Goal: Check status: Check status

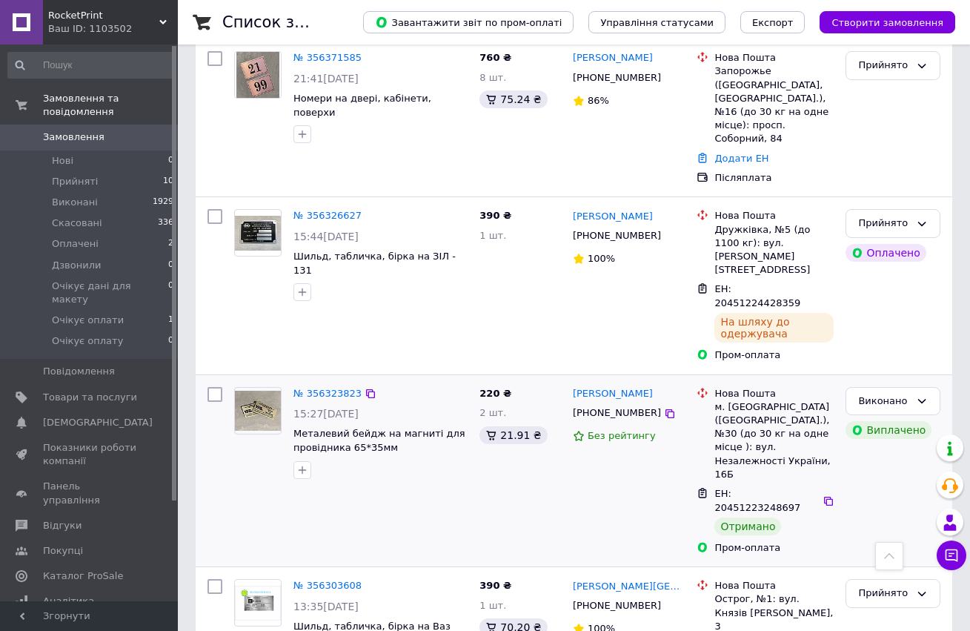
scroll to position [623, 0]
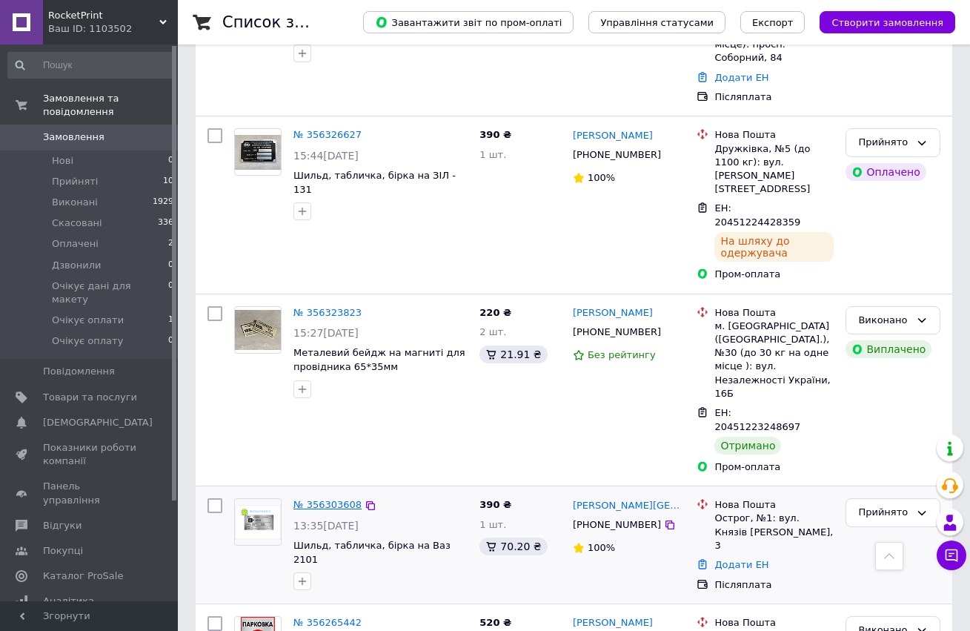
click at [340, 499] on link "№ 356303608" at bounding box center [328, 504] width 68 height 11
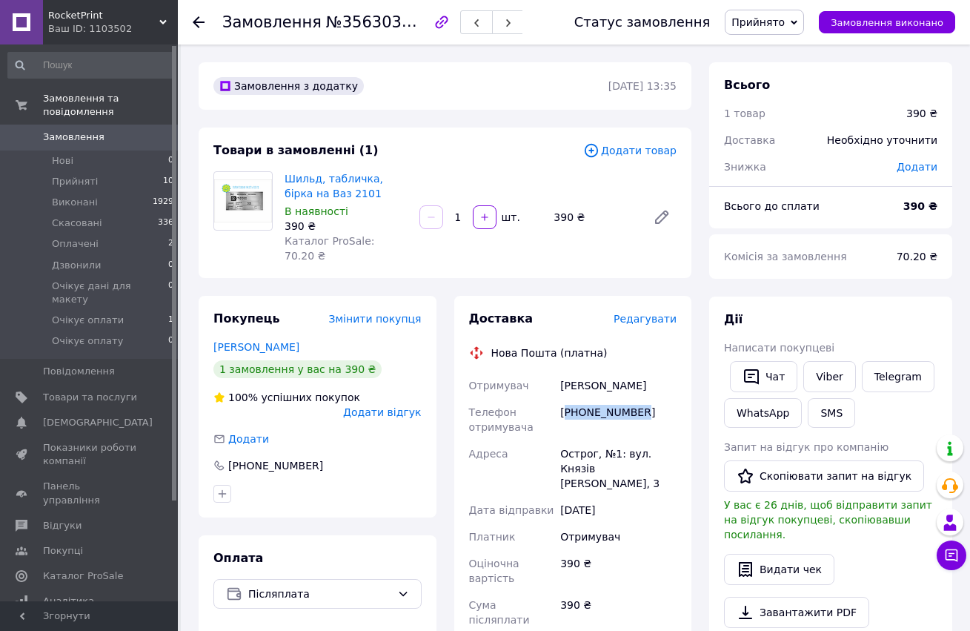
drag, startPoint x: 569, startPoint y: 397, endPoint x: 643, endPoint y: 400, distance: 73.5
click at [643, 400] on div "[PHONE_NUMBER]" at bounding box center [618, 420] width 122 height 42
copy div "380675915410"
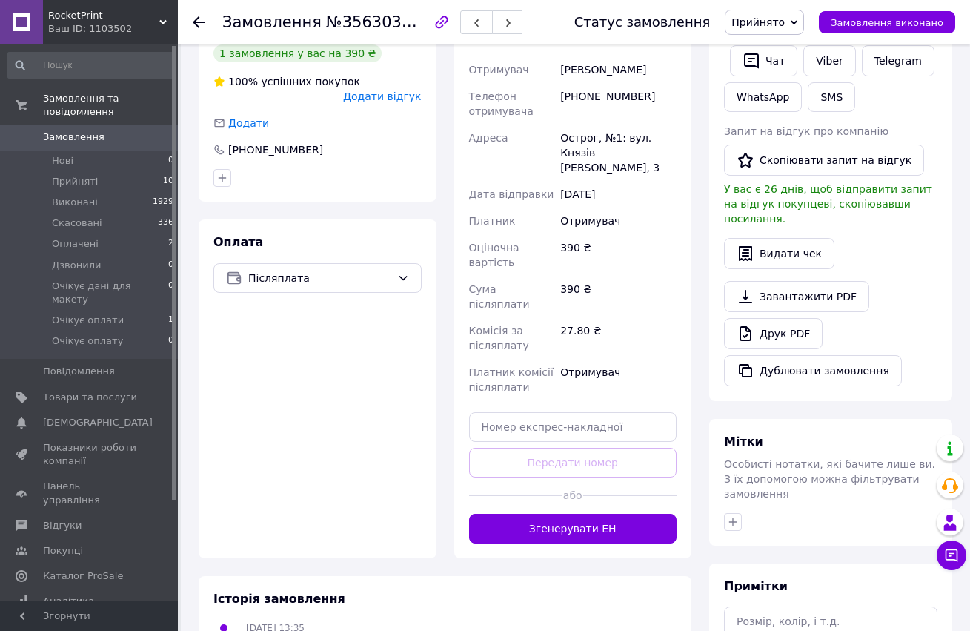
click at [518, 365] on div "Доставка Редагувати Нова Пошта (платна) Отримувач [PERSON_NAME] Телефон отримув…" at bounding box center [573, 269] width 208 height 549
click at [517, 412] on input "text" at bounding box center [573, 427] width 208 height 30
paste input "20451225338510"
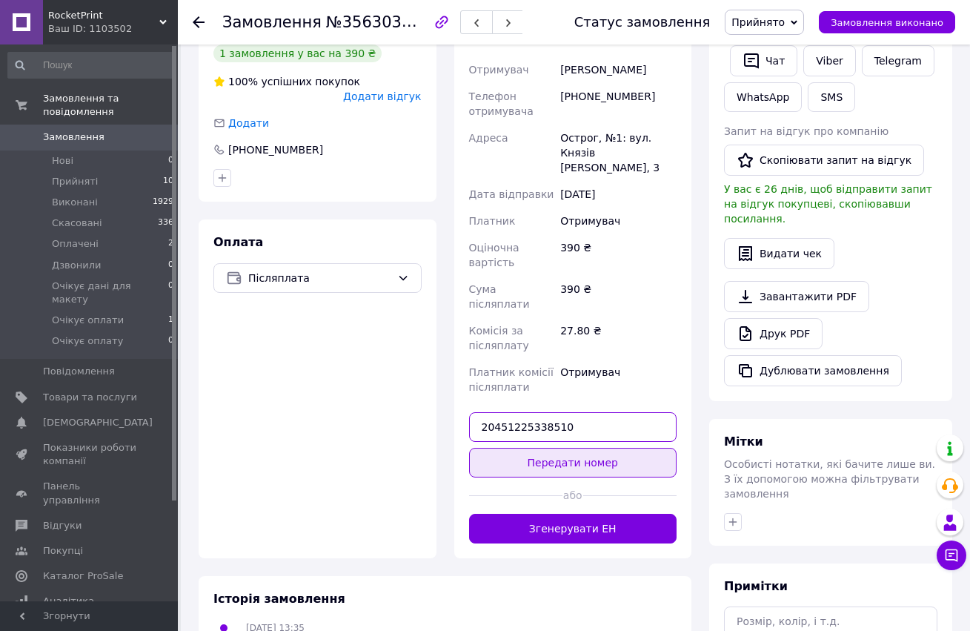
type input "20451225338510"
click at [536, 448] on button "Передати номер" at bounding box center [573, 463] width 208 height 30
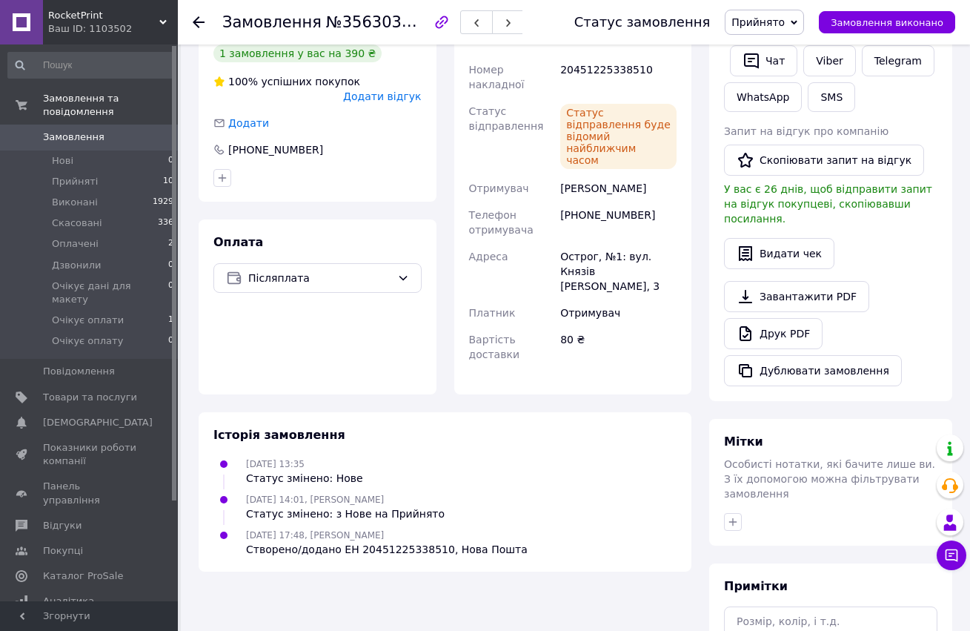
click at [199, 24] on icon at bounding box center [199, 22] width 12 height 12
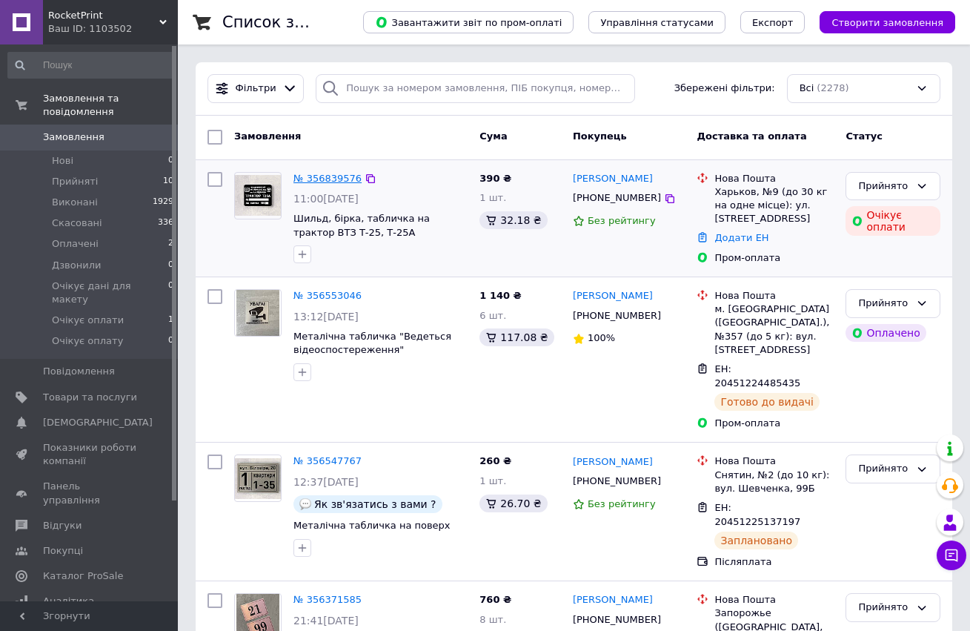
click at [334, 176] on link "№ 356839576" at bounding box center [328, 178] width 68 height 11
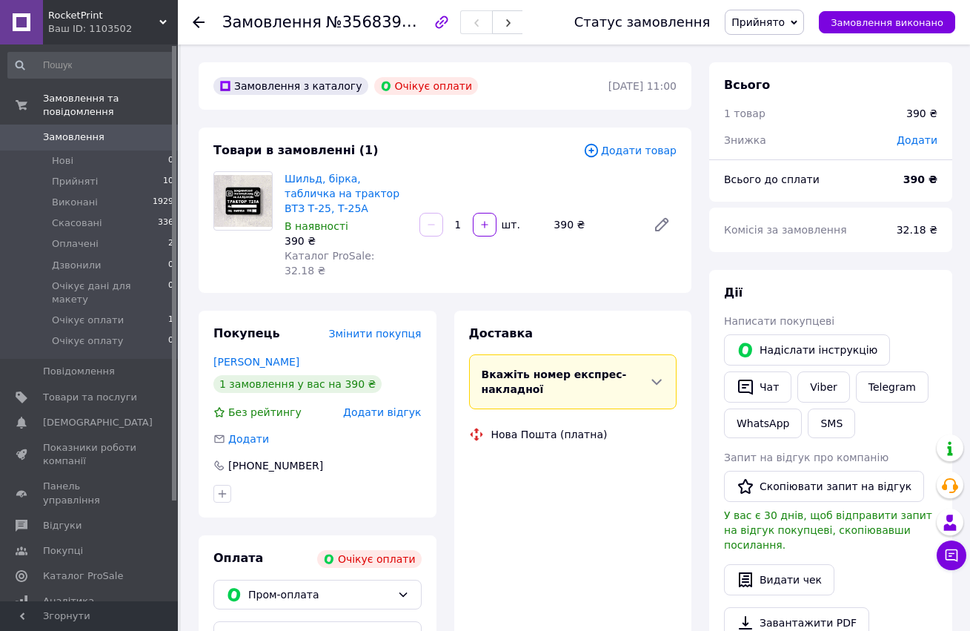
scroll to position [153, 0]
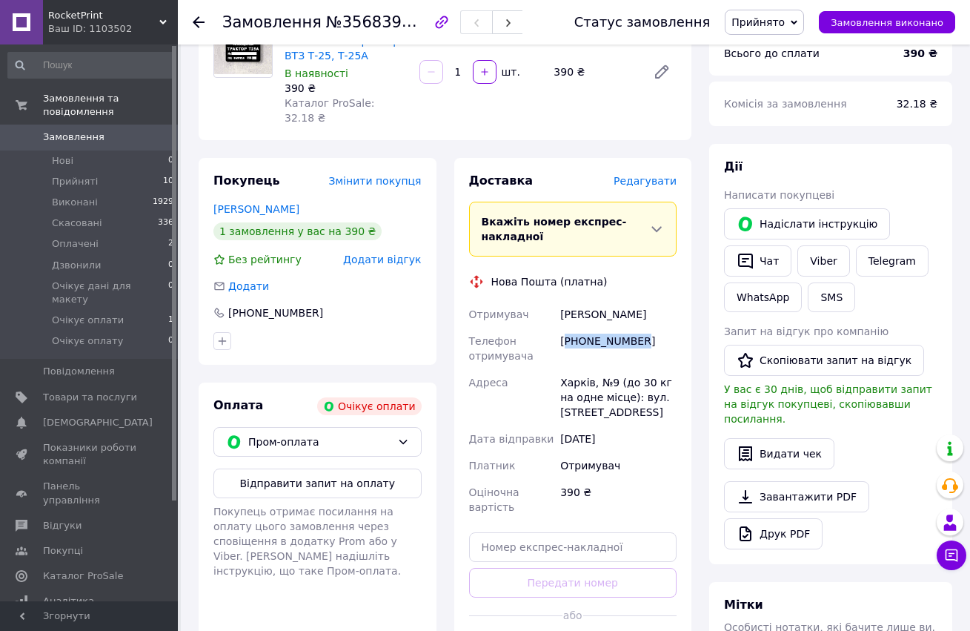
drag, startPoint x: 570, startPoint y: 324, endPoint x: 650, endPoint y: 331, distance: 80.4
click at [650, 331] on div "[PHONE_NUMBER]" at bounding box center [618, 349] width 122 height 42
copy div "380979405111"
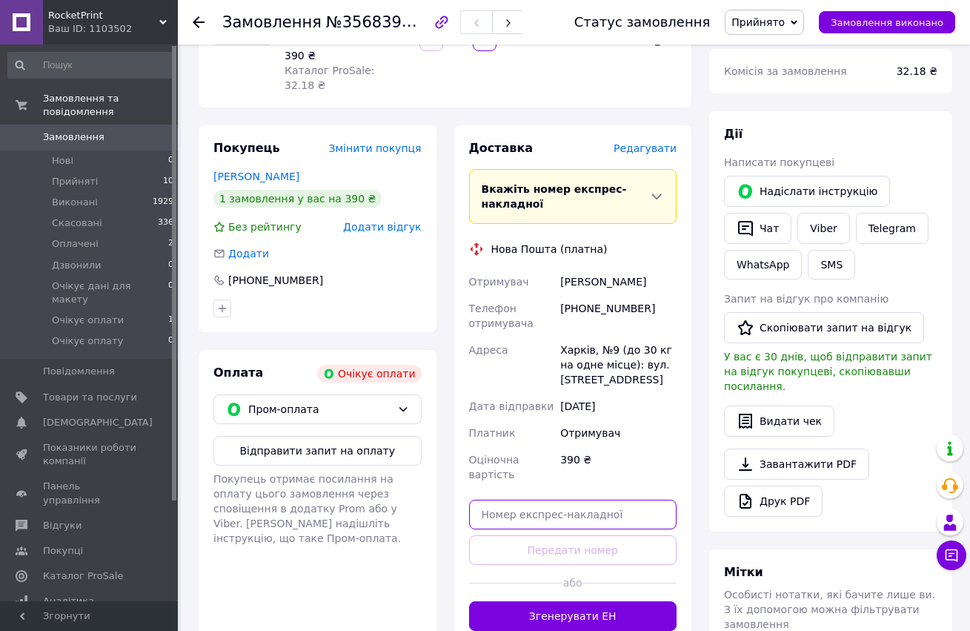
click at [548, 500] on input "text" at bounding box center [573, 515] width 208 height 30
paste input "20451225342704"
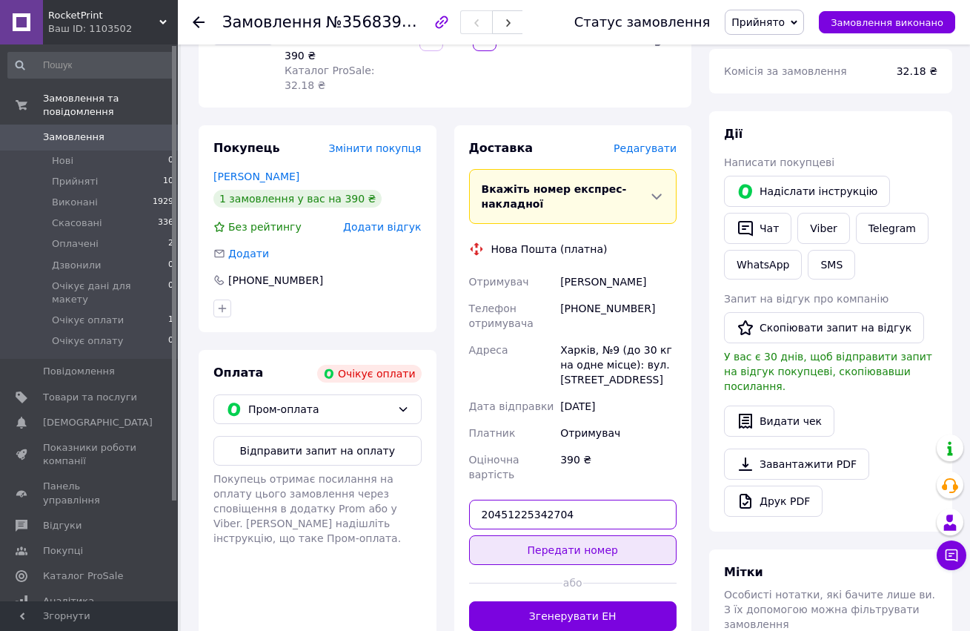
type input "20451225342704"
click at [554, 537] on button "Передати номер" at bounding box center [573, 550] width 208 height 30
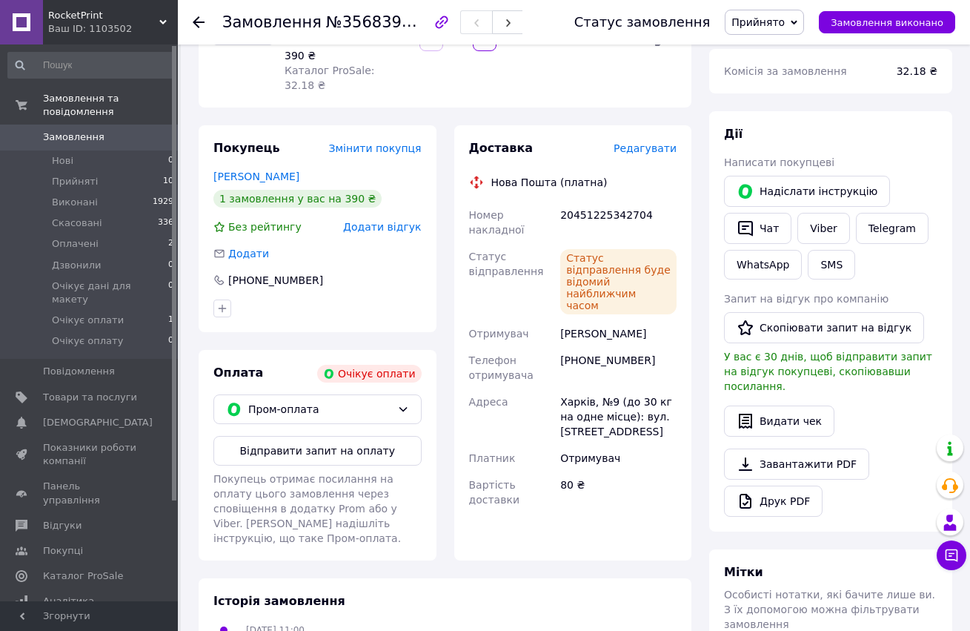
scroll to position [182, 0]
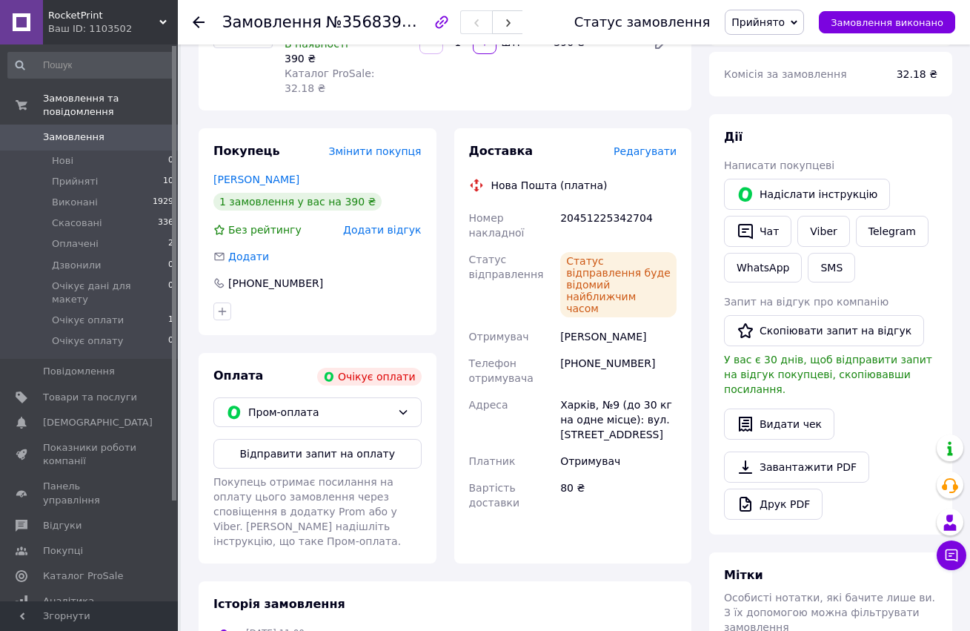
click at [200, 21] on icon at bounding box center [199, 22] width 12 height 12
